Goal: Complete application form: Complete application form

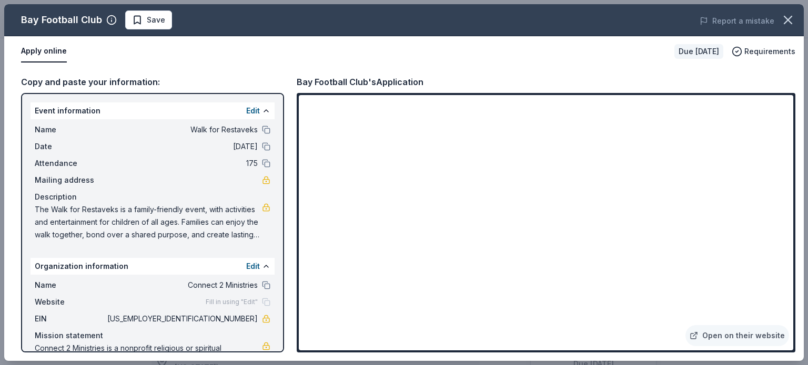
scroll to position [210, 0]
click at [789, 14] on icon "button" at bounding box center [787, 20] width 15 height 15
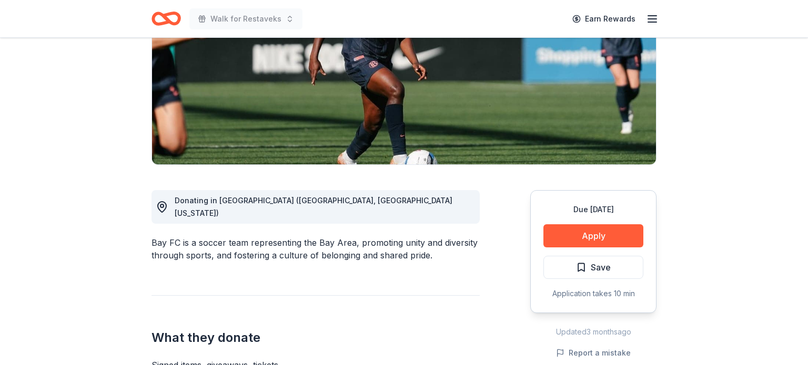
scroll to position [0, 0]
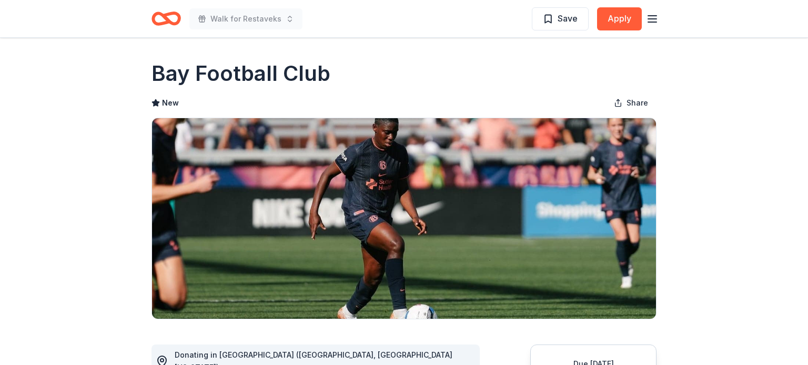
click at [164, 20] on icon "Home" at bounding box center [165, 18] width 29 height 25
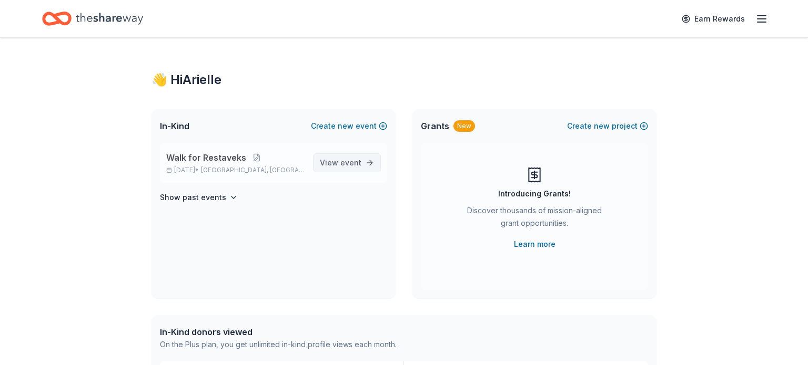
click at [346, 165] on span "event" at bounding box center [350, 162] width 21 height 9
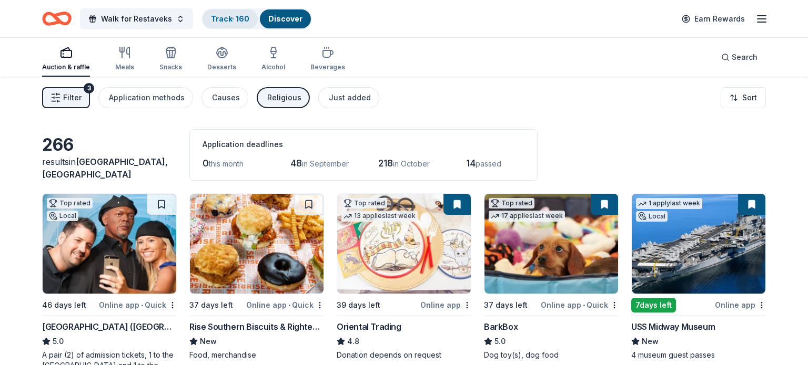
click at [219, 18] on link "Track · 160" at bounding box center [230, 18] width 38 height 9
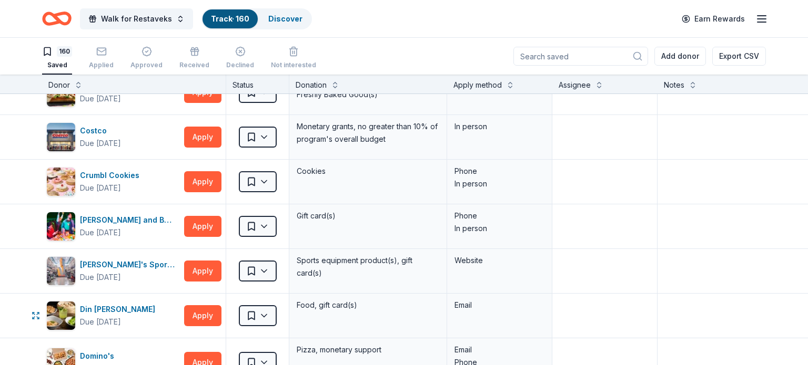
scroll to position [1320, 0]
click at [73, 171] on img "button" at bounding box center [61, 181] width 28 height 28
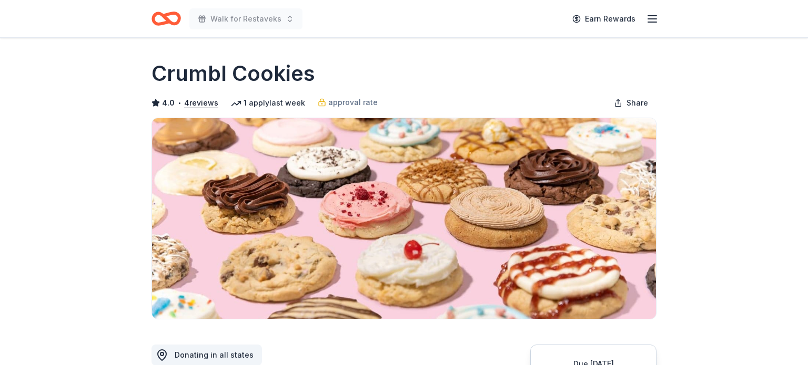
click at [164, 20] on icon "Home" at bounding box center [165, 18] width 29 height 25
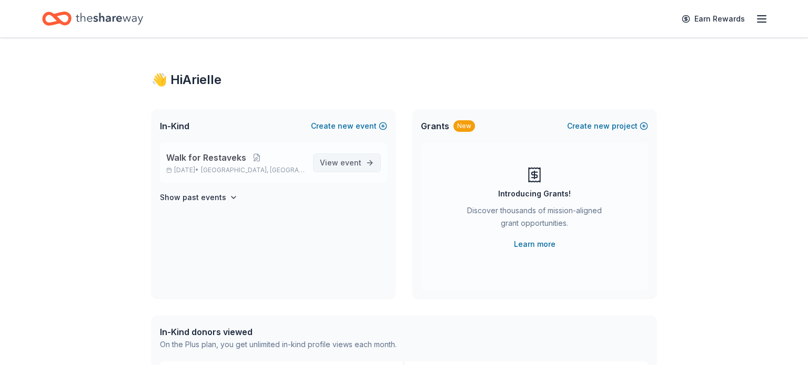
click at [363, 165] on link "View event" at bounding box center [347, 163] width 68 height 19
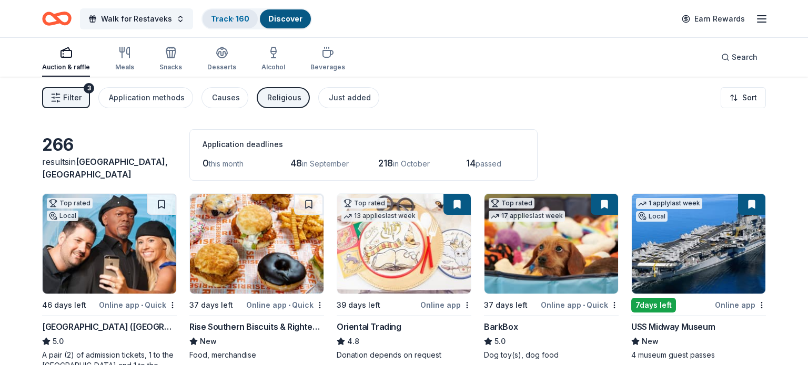
click at [220, 19] on link "Track · 160" at bounding box center [230, 18] width 38 height 9
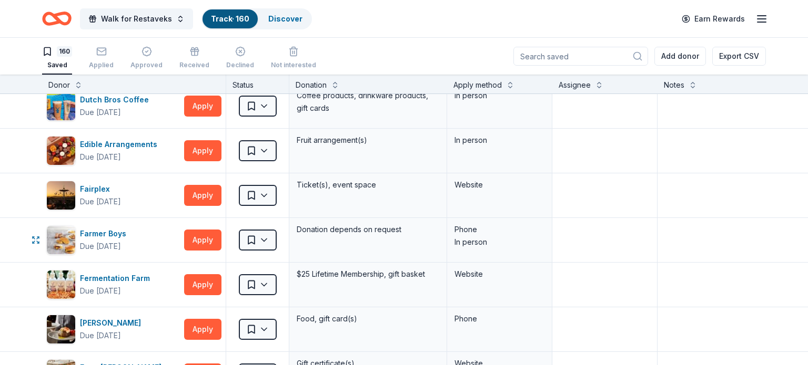
scroll to position [1759, 0]
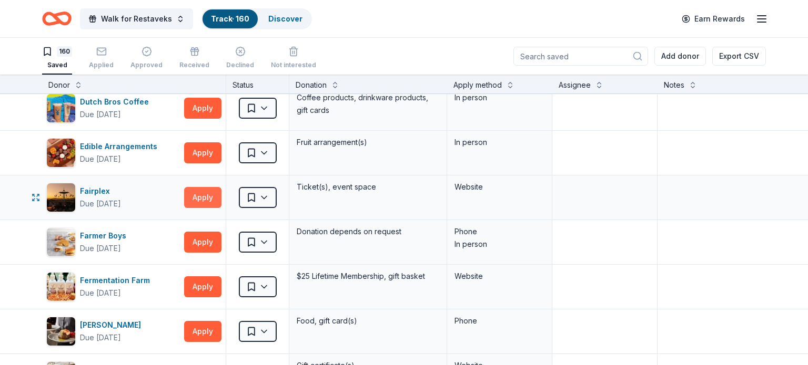
click at [198, 194] on button "Apply" at bounding box center [202, 197] width 37 height 21
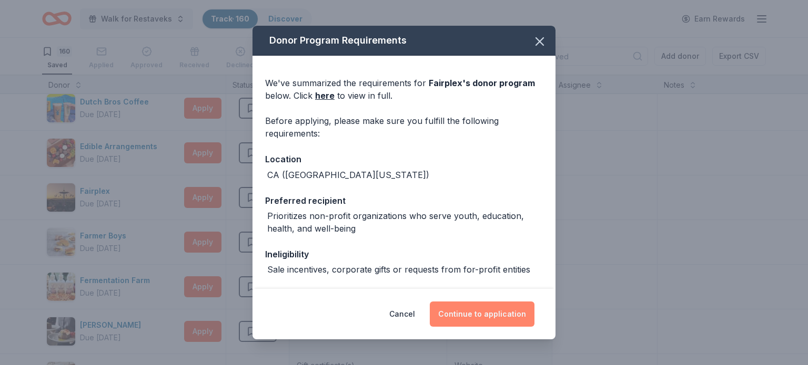
click at [463, 311] on button "Continue to application" at bounding box center [482, 314] width 105 height 25
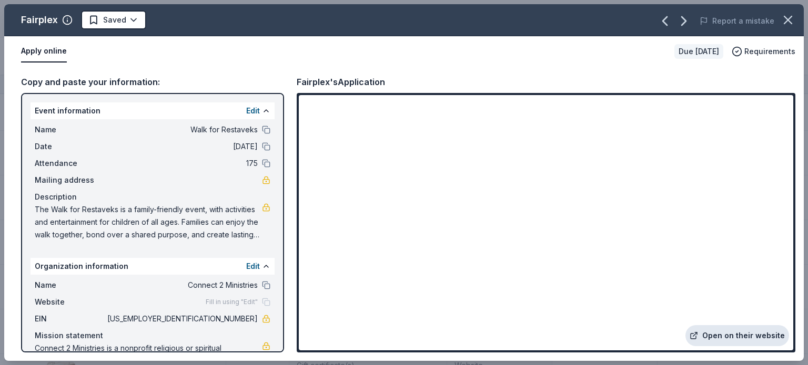
click at [761, 338] on link "Open on their website" at bounding box center [737, 335] width 104 height 21
click at [785, 21] on icon "button" at bounding box center [787, 20] width 15 height 15
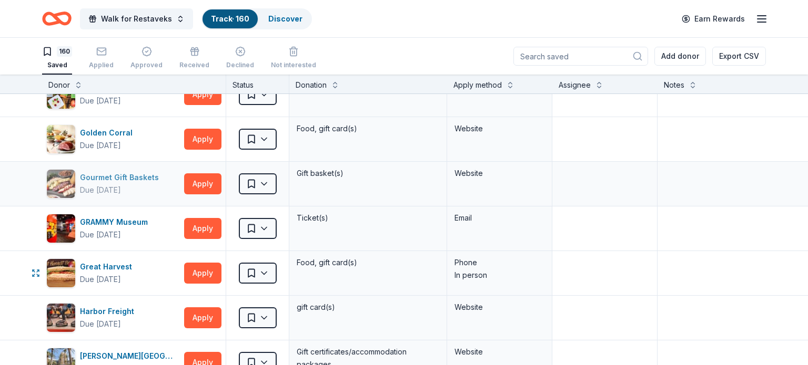
scroll to position [2321, 0]
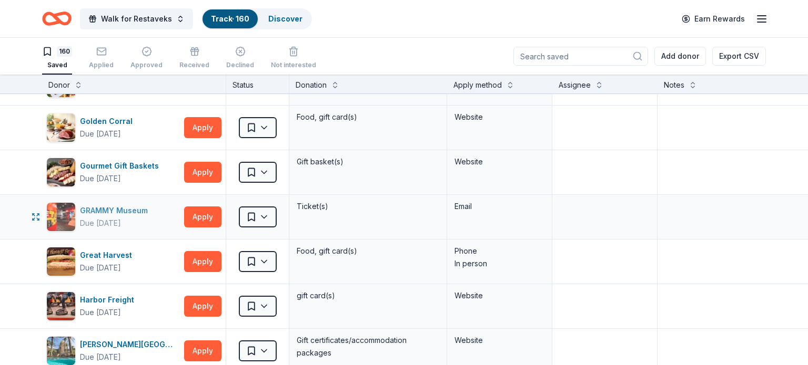
click at [75, 216] on div "button" at bounding box center [60, 216] width 29 height 29
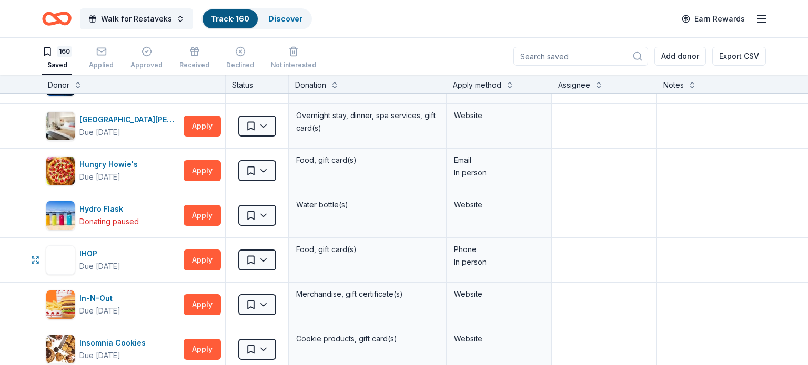
scroll to position [2641, 0]
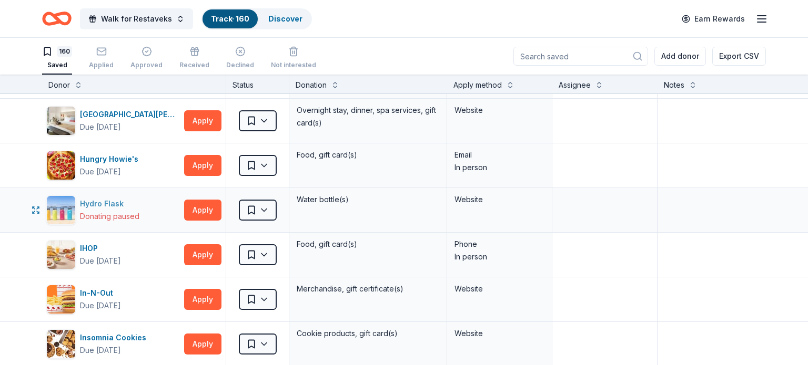
click at [109, 210] on div "Donating paused" at bounding box center [109, 216] width 59 height 13
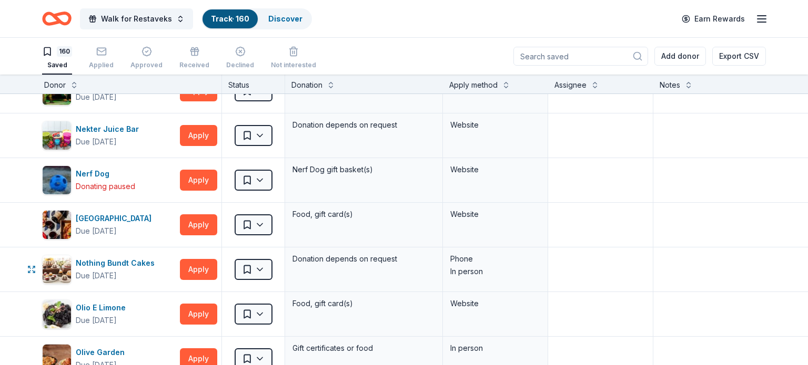
scroll to position [4079, 5]
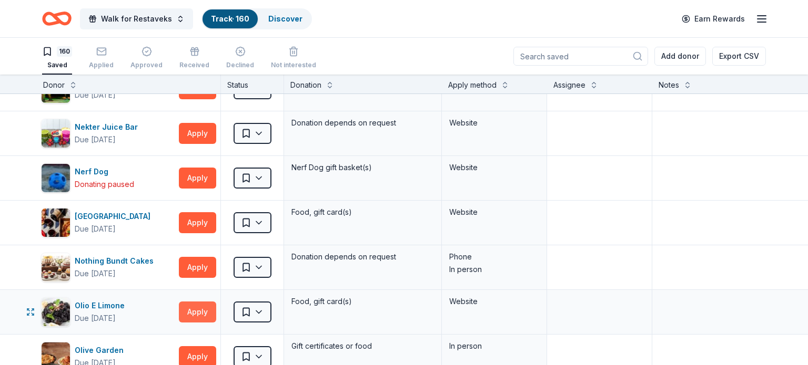
click at [202, 303] on button "Apply" at bounding box center [197, 312] width 37 height 21
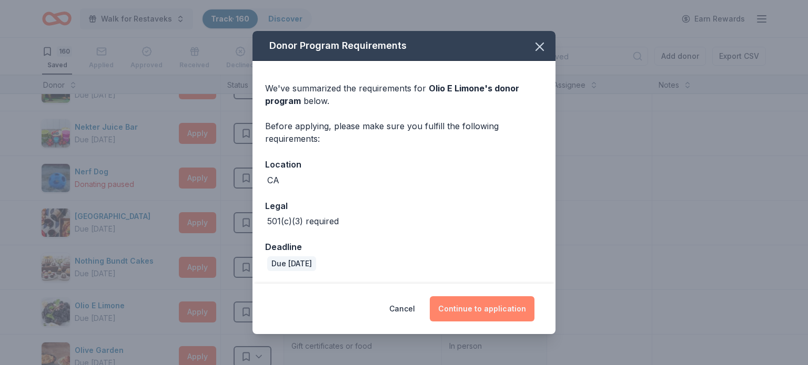
click at [501, 305] on button "Continue to application" at bounding box center [482, 309] width 105 height 25
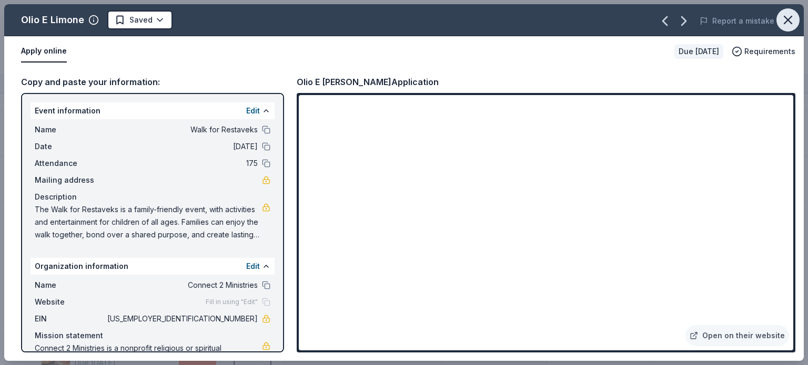
click at [782, 19] on icon "button" at bounding box center [787, 20] width 15 height 15
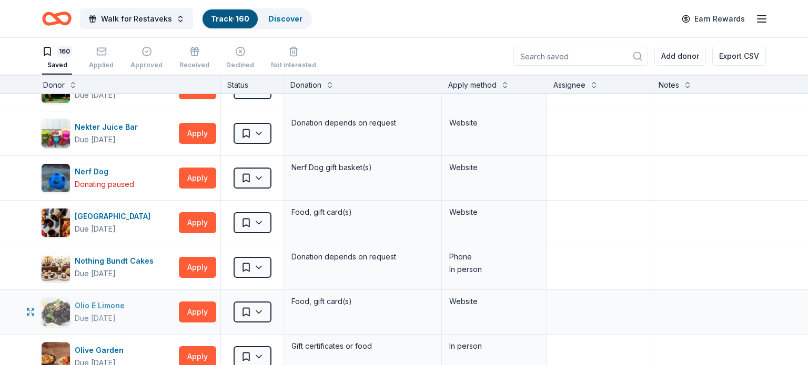
click at [93, 300] on div "Olio E Limone" at bounding box center [102, 306] width 54 height 13
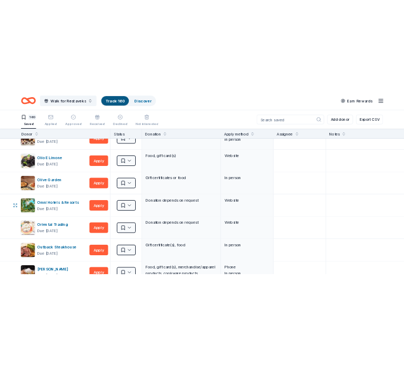
scroll to position [4253, 5]
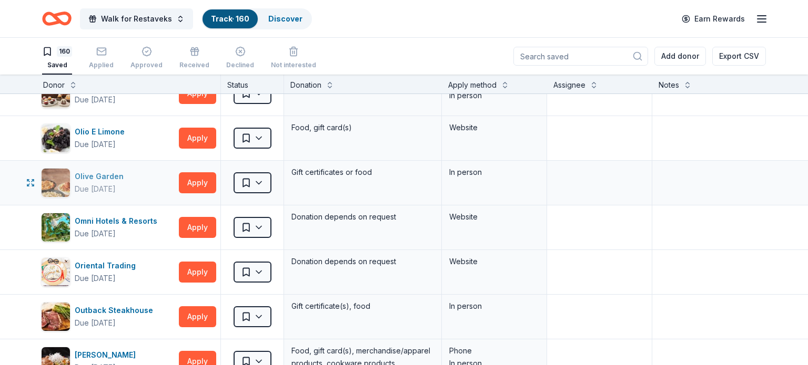
click at [170, 168] on div "Olive Garden Due in 37 days" at bounding box center [108, 182] width 134 height 29
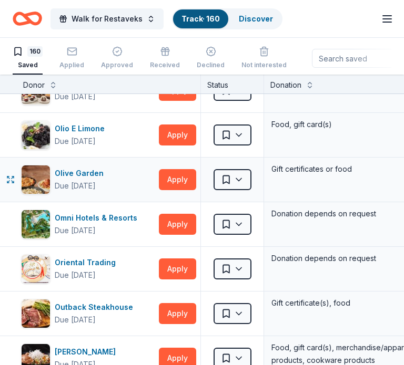
scroll to position [4255, 0]
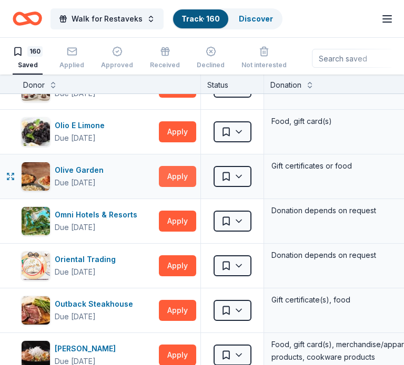
click at [178, 166] on button "Apply" at bounding box center [177, 176] width 37 height 21
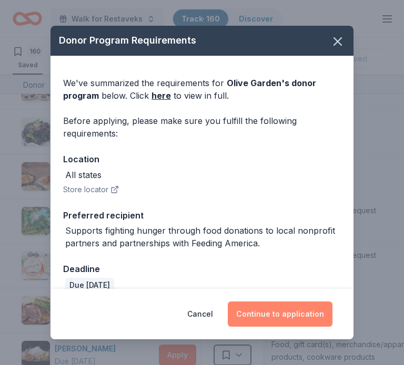
click at [299, 314] on button "Continue to application" at bounding box center [280, 314] width 105 height 25
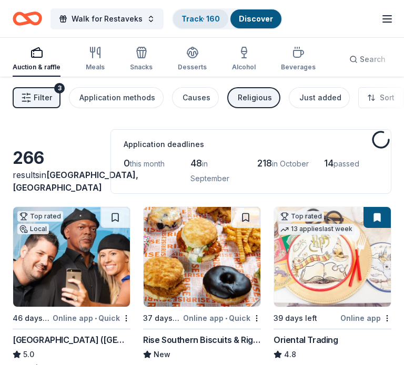
click at [192, 15] on link "Track · 160" at bounding box center [200, 18] width 38 height 9
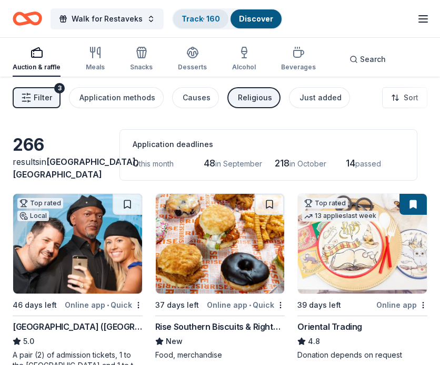
click at [205, 19] on link "Track · 160" at bounding box center [200, 18] width 38 height 9
click at [199, 15] on link "Track · 160" at bounding box center [200, 18] width 38 height 9
click at [195, 15] on link "Track · 160" at bounding box center [200, 18] width 38 height 9
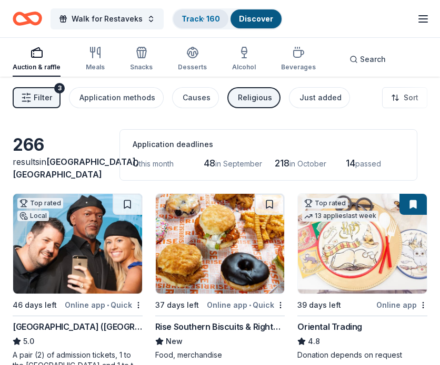
click at [195, 15] on link "Track · 160" at bounding box center [200, 18] width 38 height 9
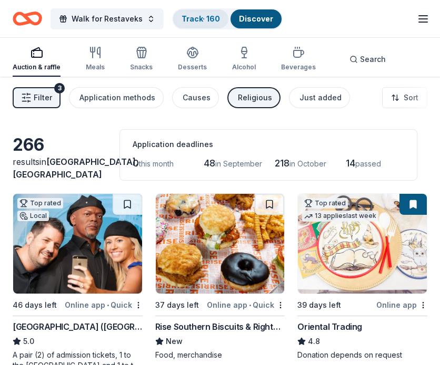
click at [195, 15] on link "Track · 160" at bounding box center [200, 18] width 38 height 9
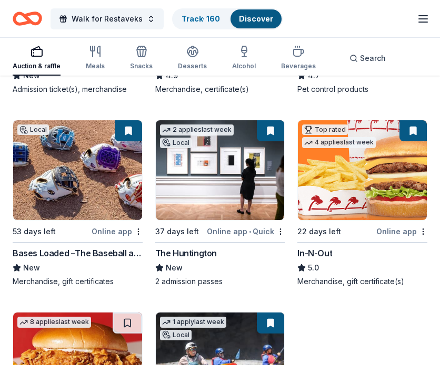
scroll to position [1076, 0]
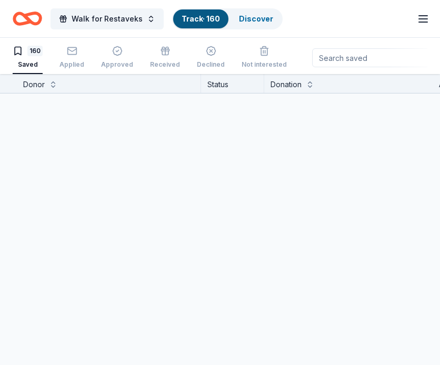
click at [360, 50] on input at bounding box center [379, 57] width 135 height 19
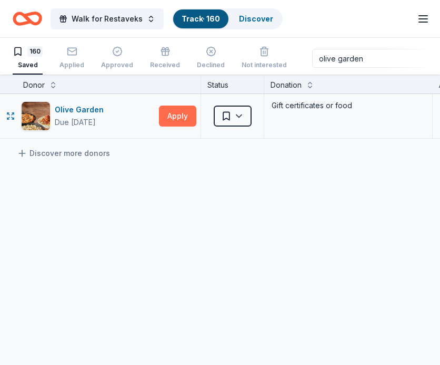
type input "olive garden"
click at [177, 121] on button "Apply" at bounding box center [177, 116] width 37 height 21
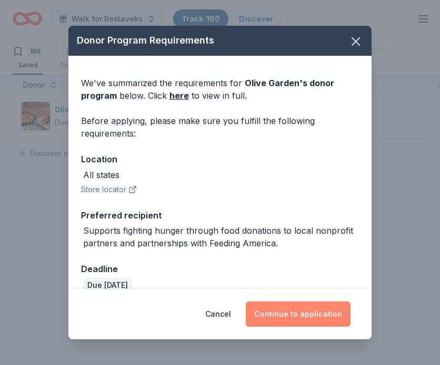
click at [320, 313] on button "Continue to application" at bounding box center [298, 314] width 105 height 25
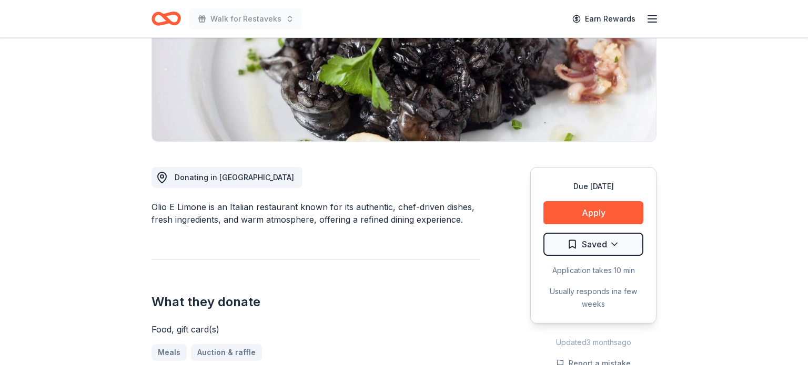
scroll to position [178, 0]
click at [626, 208] on button "Apply" at bounding box center [593, 212] width 100 height 23
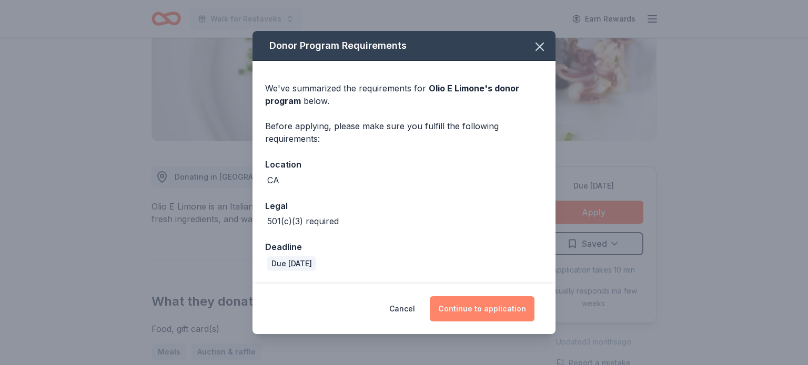
click at [496, 305] on button "Continue to application" at bounding box center [482, 309] width 105 height 25
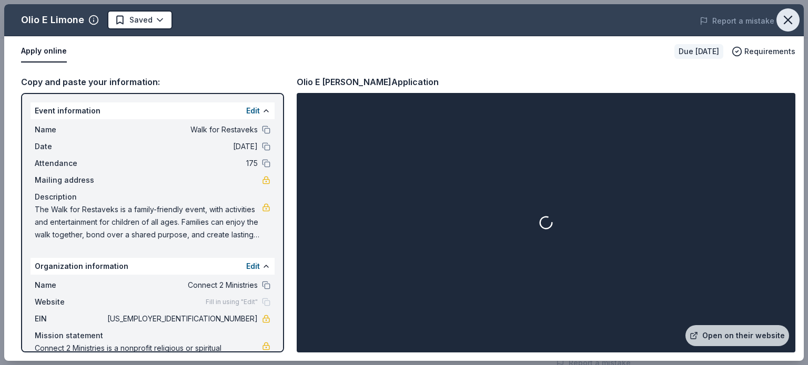
click at [785, 19] on icon "button" at bounding box center [787, 20] width 15 height 15
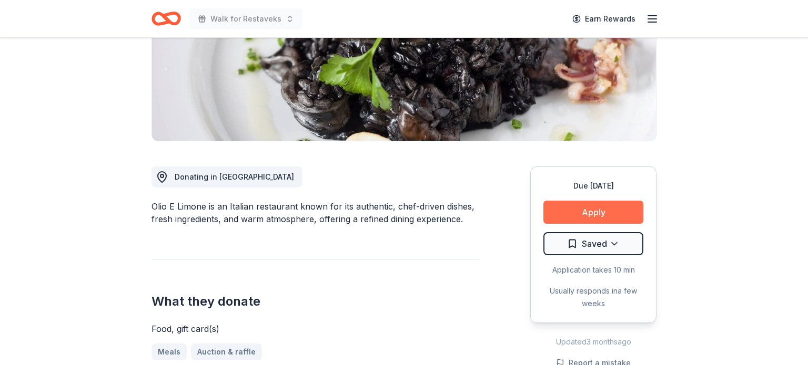
click at [569, 210] on button "Apply" at bounding box center [593, 212] width 100 height 23
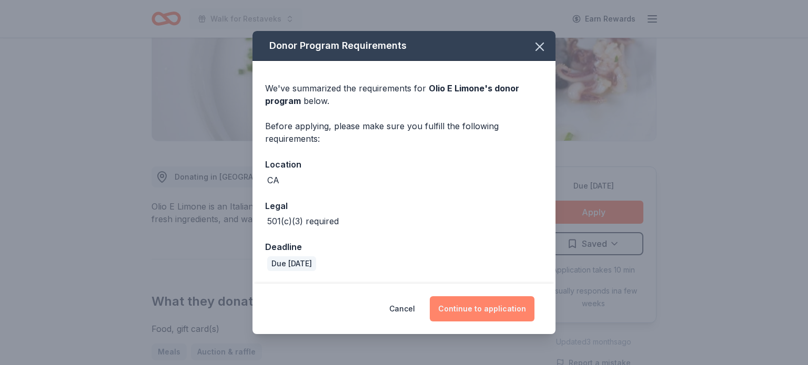
click at [473, 305] on button "Continue to application" at bounding box center [482, 309] width 105 height 25
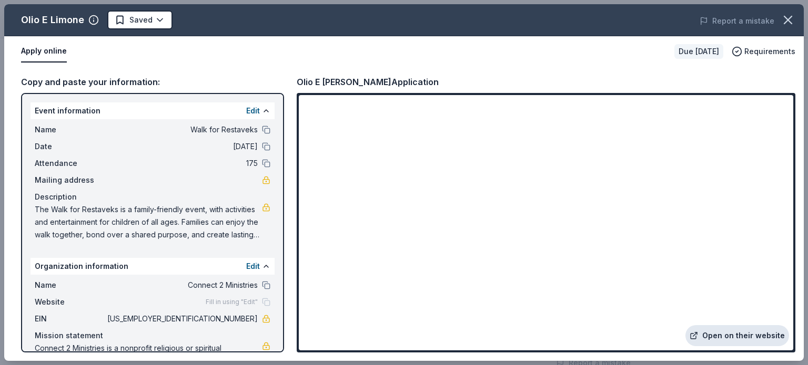
click at [758, 336] on link "Open on their website" at bounding box center [737, 335] width 104 height 21
click at [793, 18] on icon "button" at bounding box center [787, 20] width 15 height 15
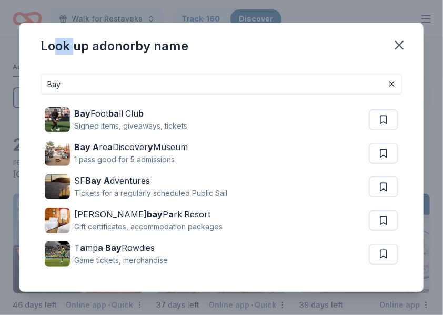
drag, startPoint x: 55, startPoint y: 34, endPoint x: 75, endPoint y: 33, distance: 20.0
click at [75, 33] on div "Look up a donor by name" at bounding box center [221, 44] width 404 height 42
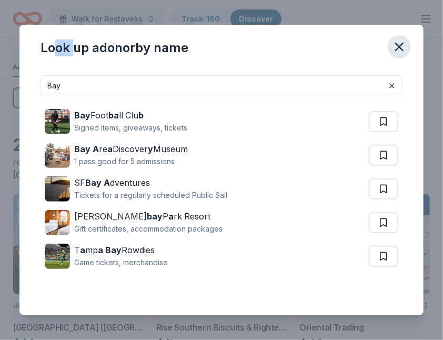
click at [397, 48] on icon "button" at bounding box center [398, 46] width 7 height 7
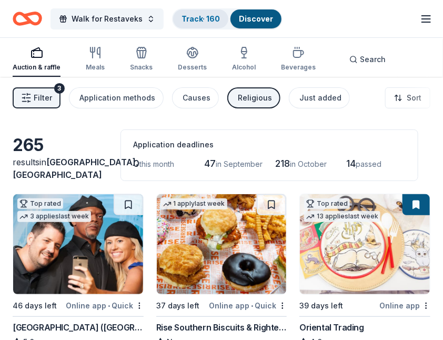
click at [192, 19] on link "Track · 160" at bounding box center [200, 18] width 38 height 9
click at [191, 14] on link "Track · 160" at bounding box center [200, 18] width 38 height 9
click at [195, 18] on link "Track · 160" at bounding box center [200, 18] width 38 height 9
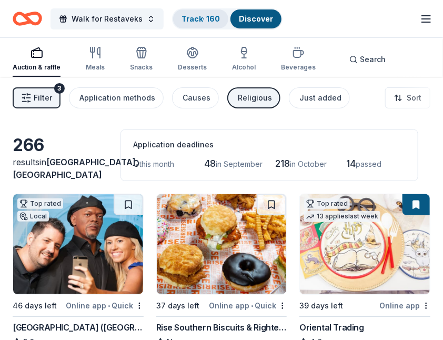
click at [207, 18] on link "Track · 160" at bounding box center [200, 18] width 38 height 9
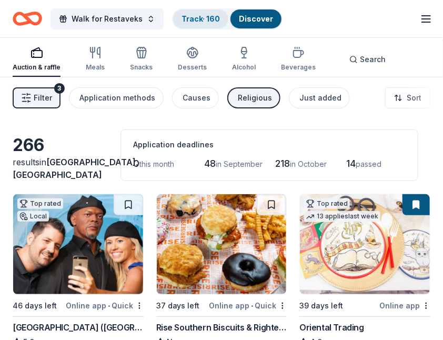
click at [207, 18] on link "Track · 160" at bounding box center [200, 18] width 38 height 9
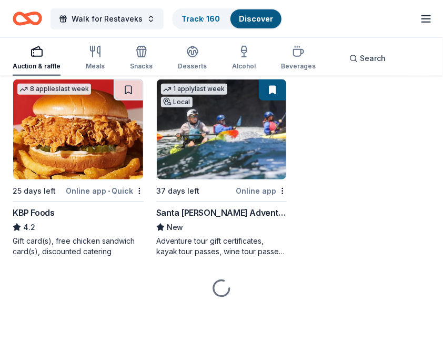
scroll to position [1311, 0]
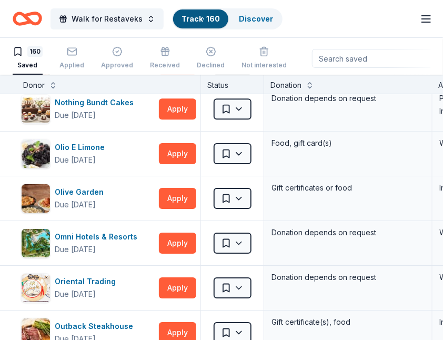
scroll to position [4234, 1]
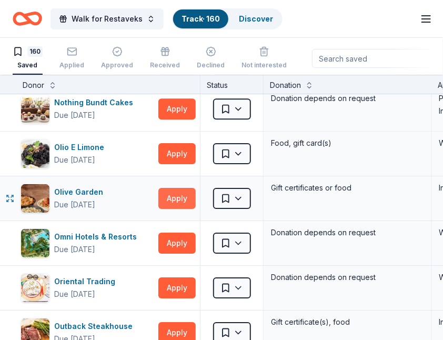
click at [173, 188] on button "Apply" at bounding box center [176, 198] width 37 height 21
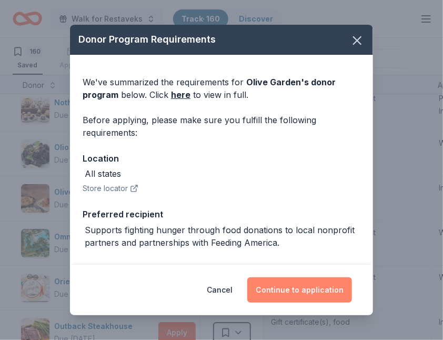
click at [322, 226] on button "Continue to application" at bounding box center [299, 289] width 105 height 25
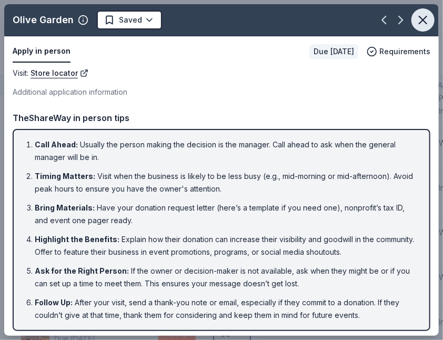
click at [403, 20] on icon "button" at bounding box center [422, 20] width 15 height 15
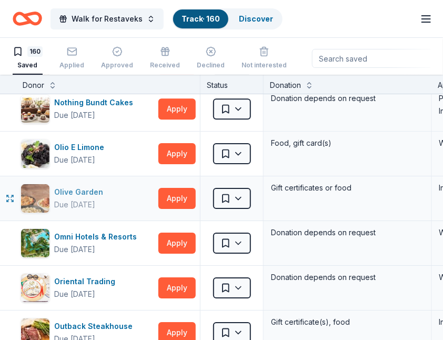
click at [117, 197] on div "Olive Garden Due in 37 days" at bounding box center [88, 198] width 134 height 29
click at [186, 226] on button "Apply" at bounding box center [176, 242] width 37 height 21
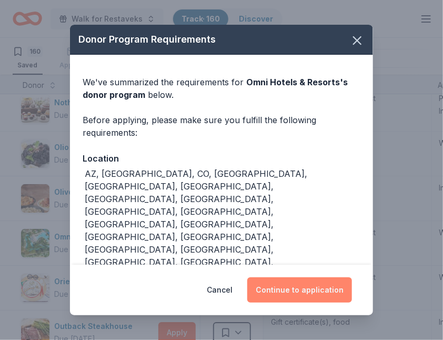
click at [36, 226] on div "Donor Program Requirements We've summarized the requirements for Omni Hotels & …" at bounding box center [221, 170] width 443 height 340
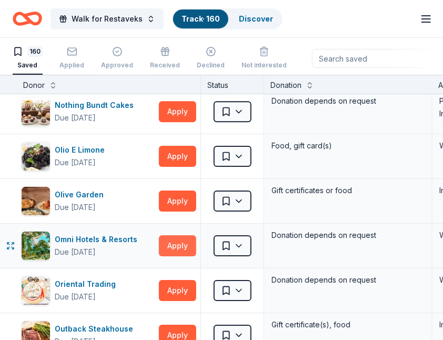
scroll to position [4232, 0]
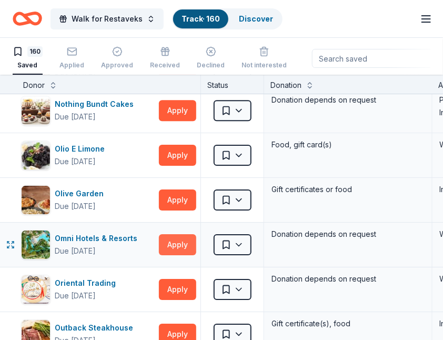
click at [172, 226] on button "Apply" at bounding box center [177, 244] width 37 height 21
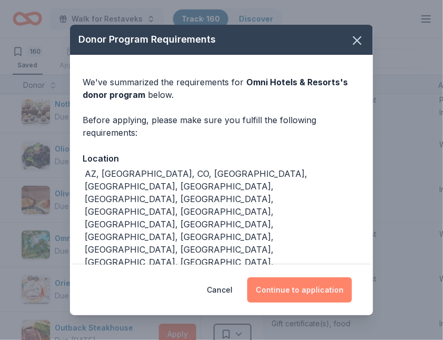
click at [292, 226] on button "Continue to application" at bounding box center [299, 289] width 105 height 25
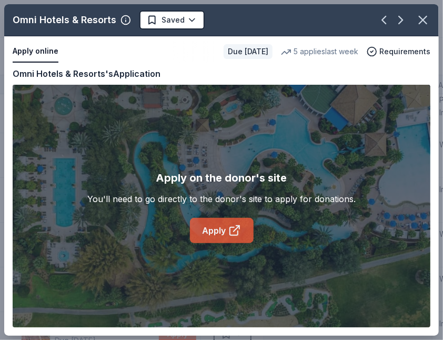
click at [226, 226] on link "Apply" at bounding box center [222, 230] width 64 height 25
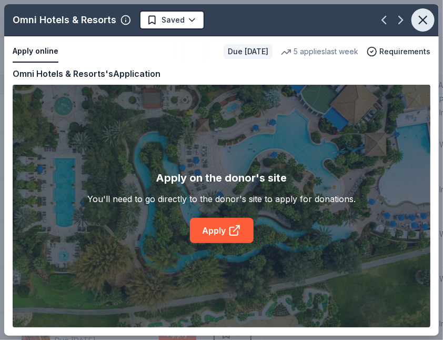
click at [403, 23] on icon "button" at bounding box center [422, 20] width 15 height 15
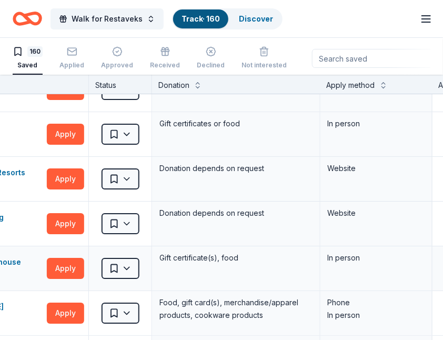
scroll to position [4298, 0]
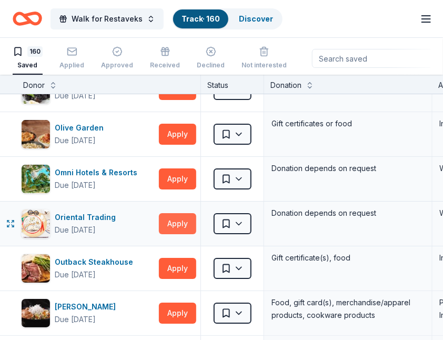
click at [176, 218] on button "Apply" at bounding box center [177, 223] width 37 height 21
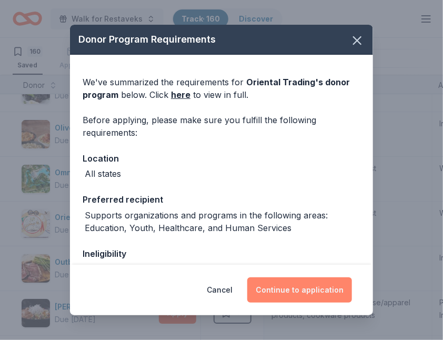
click at [298, 226] on button "Continue to application" at bounding box center [299, 289] width 105 height 25
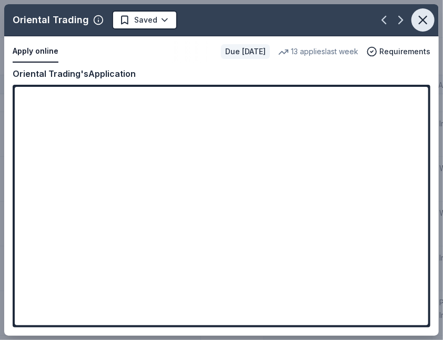
click at [403, 17] on icon "button" at bounding box center [422, 20] width 15 height 15
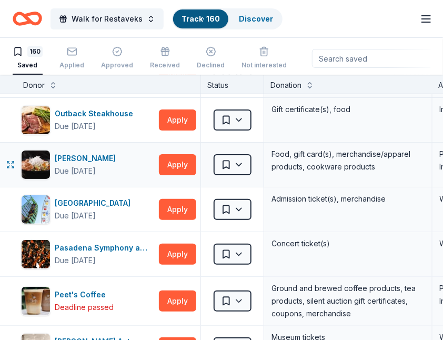
scroll to position [4450, 0]
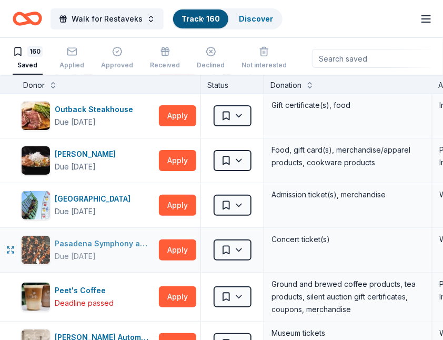
click at [121, 226] on div "Pasadena Symphony and POPS" at bounding box center [105, 243] width 100 height 13
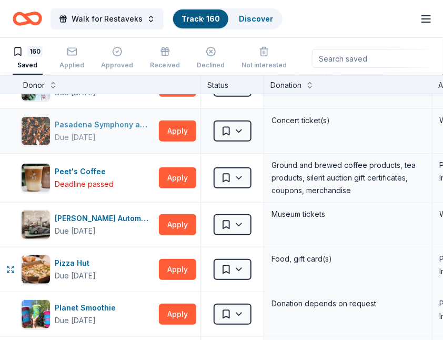
scroll to position [4573, 0]
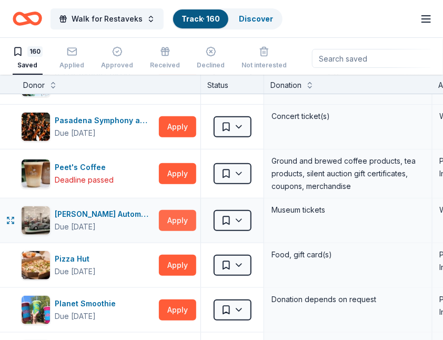
click at [167, 211] on button "Apply" at bounding box center [177, 220] width 37 height 21
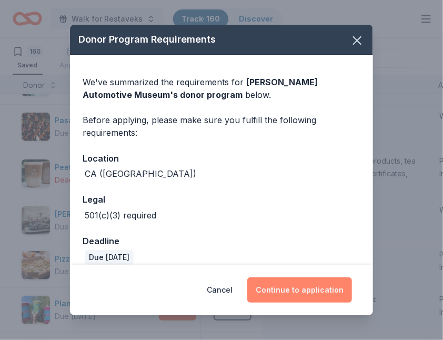
click at [281, 226] on button "Continue to application" at bounding box center [299, 289] width 105 height 25
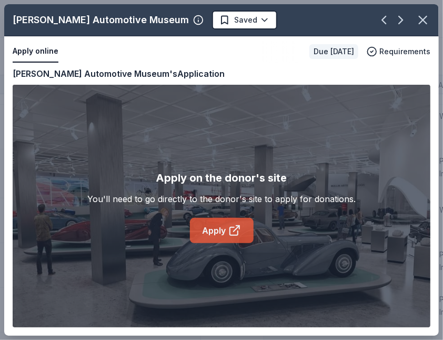
click at [211, 224] on link "Apply" at bounding box center [222, 230] width 64 height 25
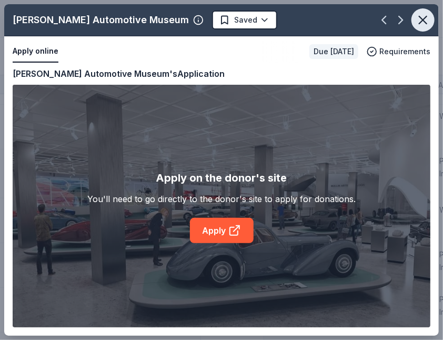
click at [403, 23] on icon "button" at bounding box center [422, 19] width 7 height 7
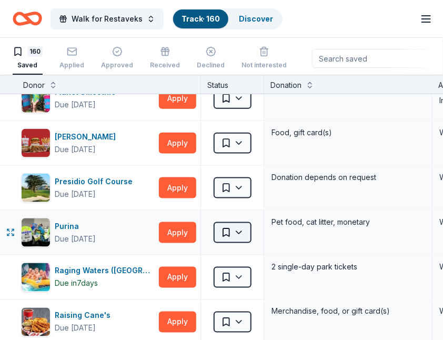
scroll to position [4787, 0]
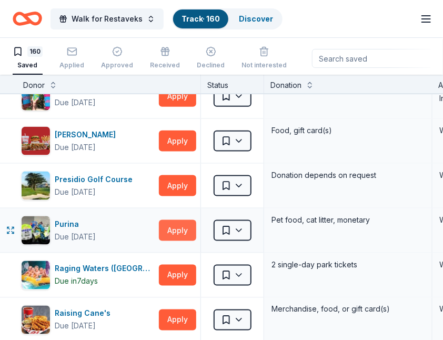
click at [180, 220] on button "Apply" at bounding box center [177, 230] width 37 height 21
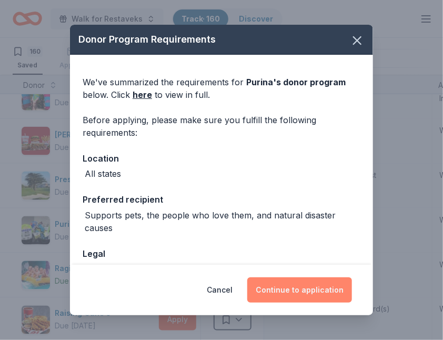
click at [279, 226] on button "Continue to application" at bounding box center [299, 289] width 105 height 25
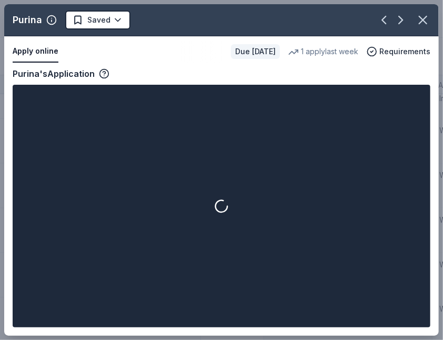
click at [277, 197] on div at bounding box center [221, 206] width 413 height 238
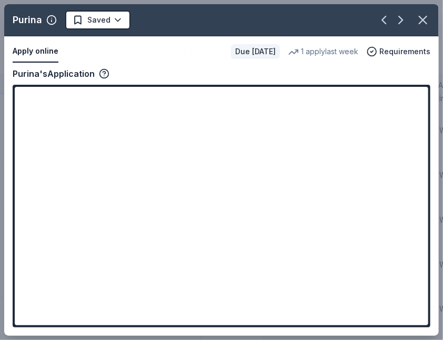
click at [403, 18] on icon "button" at bounding box center [422, 20] width 15 height 15
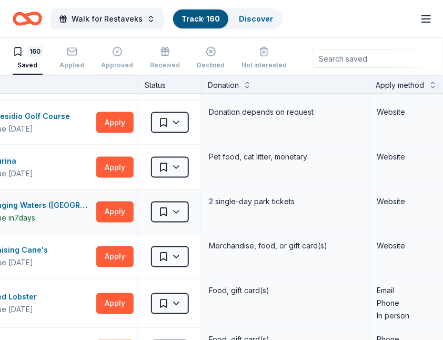
scroll to position [4850, 63]
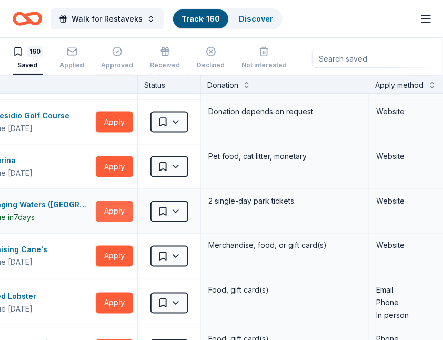
click at [110, 201] on button "Apply" at bounding box center [114, 211] width 37 height 21
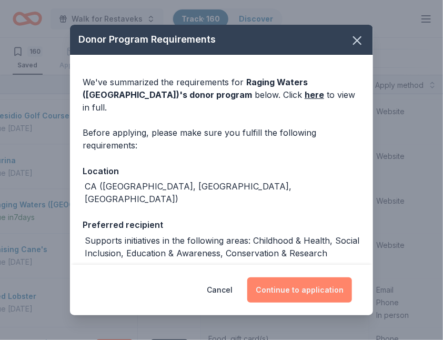
click at [286, 226] on button "Continue to application" at bounding box center [299, 289] width 105 height 25
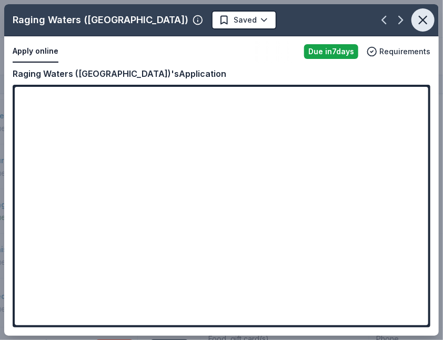
click at [403, 25] on icon "button" at bounding box center [422, 20] width 15 height 15
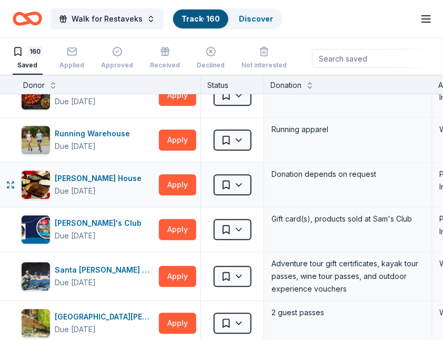
scroll to position [5109, 0]
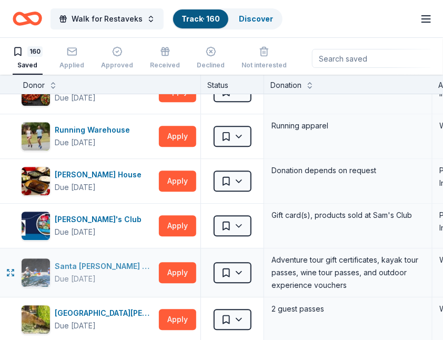
click at [119, 226] on div "Due [DATE]" at bounding box center [105, 278] width 100 height 13
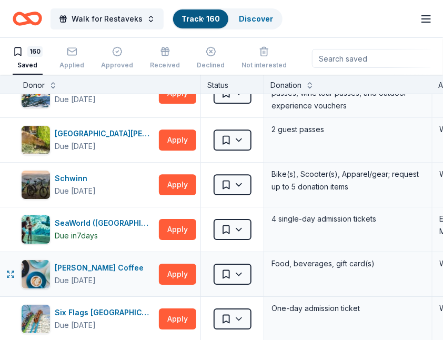
scroll to position [5289, 0]
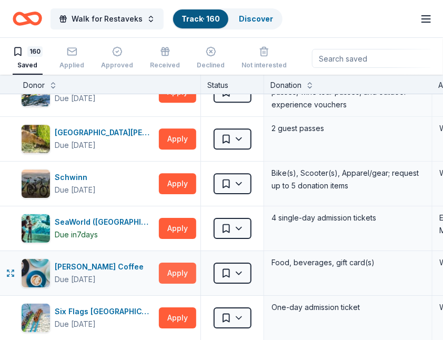
click at [177, 226] on button "Apply" at bounding box center [177, 272] width 37 height 21
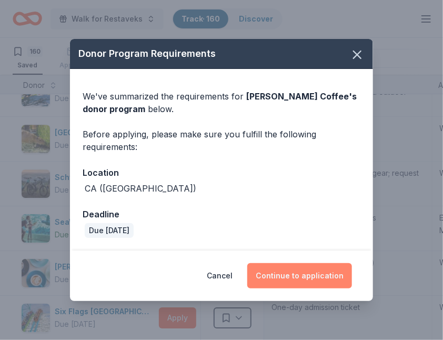
click at [330, 226] on button "Continue to application" at bounding box center [299, 275] width 105 height 25
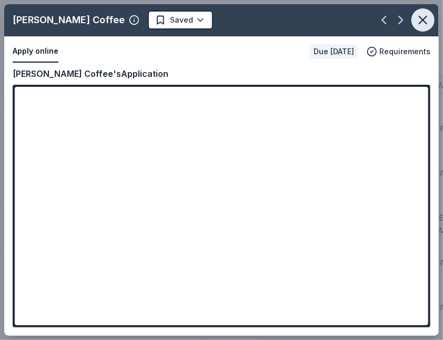
click at [403, 18] on icon "button" at bounding box center [422, 20] width 15 height 15
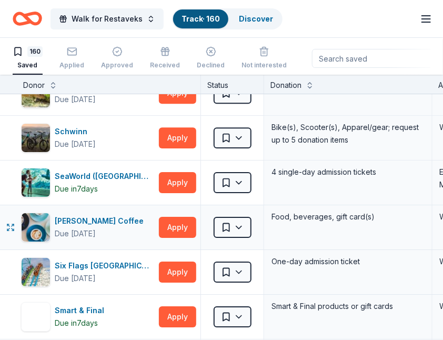
scroll to position [5337, 0]
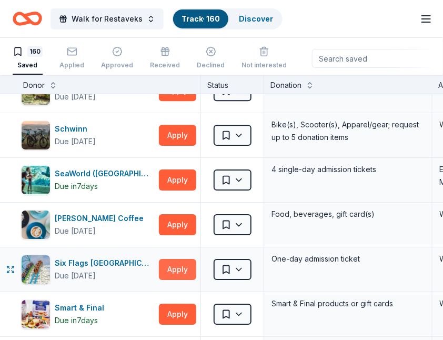
click at [171, 226] on button "Apply" at bounding box center [177, 269] width 37 height 21
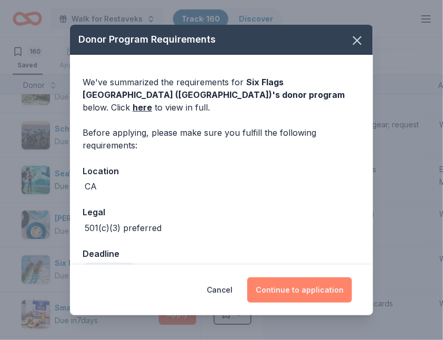
click at [309, 226] on button "Continue to application" at bounding box center [299, 289] width 105 height 25
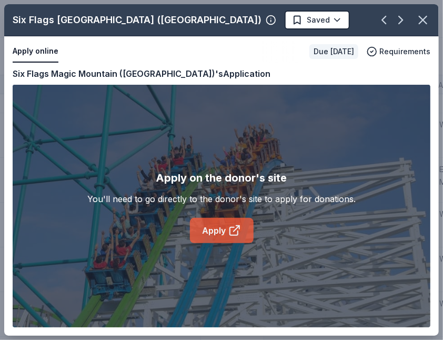
click at [232, 222] on link "Apply" at bounding box center [222, 230] width 64 height 25
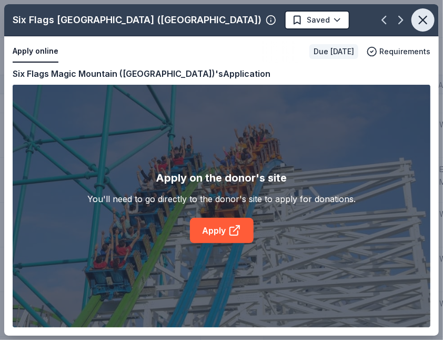
click at [403, 20] on button "button" at bounding box center [422, 19] width 23 height 23
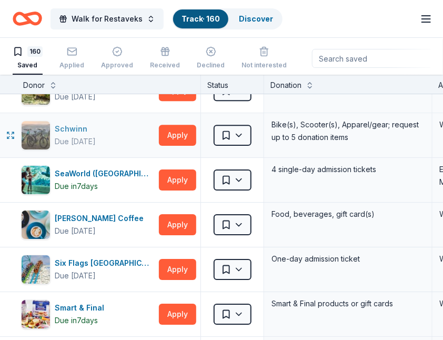
click at [68, 123] on div "Schwinn" at bounding box center [75, 129] width 41 height 13
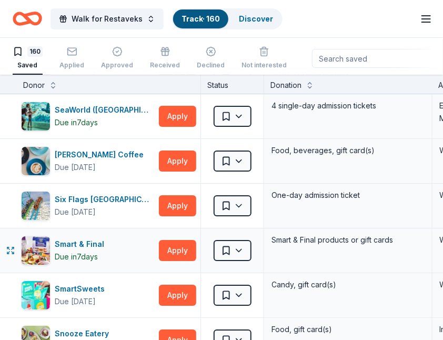
scroll to position [5401, 0]
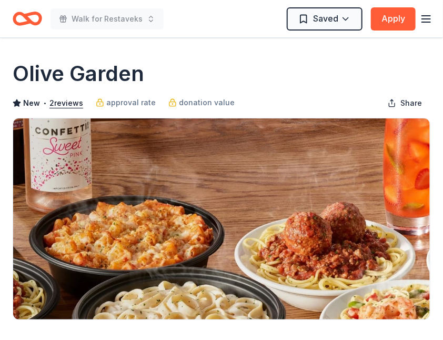
scroll to position [4, 0]
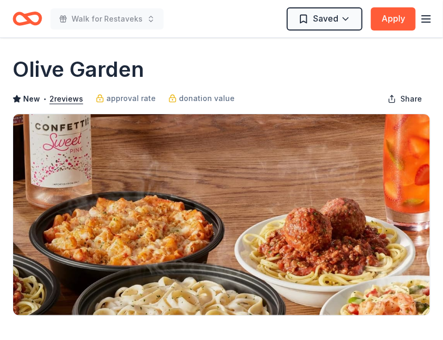
click at [35, 16] on icon "Home" at bounding box center [27, 18] width 29 height 25
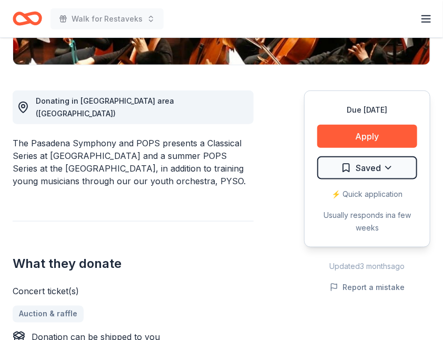
scroll to position [252, 0]
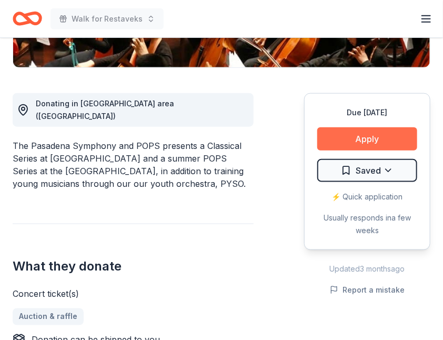
click at [362, 137] on button "Apply" at bounding box center [367, 138] width 100 height 23
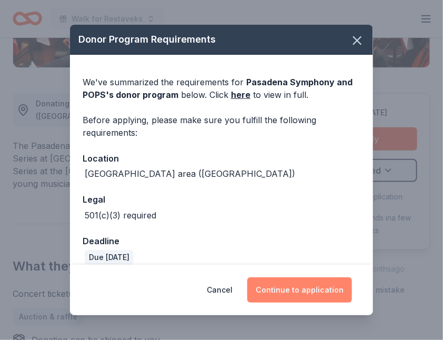
click at [281, 288] on button "Continue to application" at bounding box center [299, 289] width 105 height 25
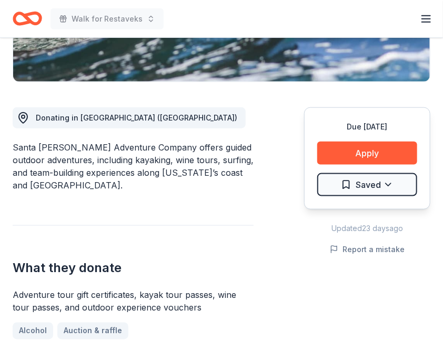
scroll to position [269, 0]
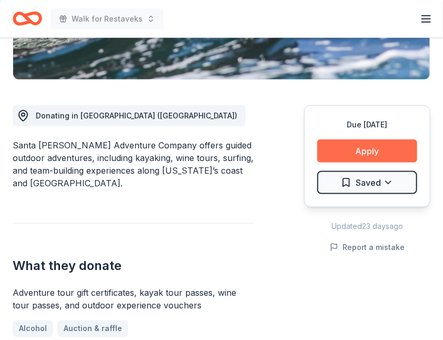
click at [376, 139] on button "Apply" at bounding box center [367, 150] width 100 height 23
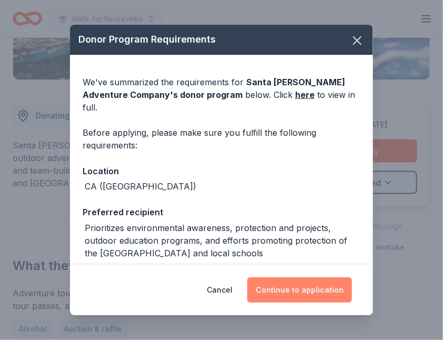
click at [281, 288] on button "Continue to application" at bounding box center [299, 289] width 105 height 25
